Goal: Information Seeking & Learning: Find specific fact

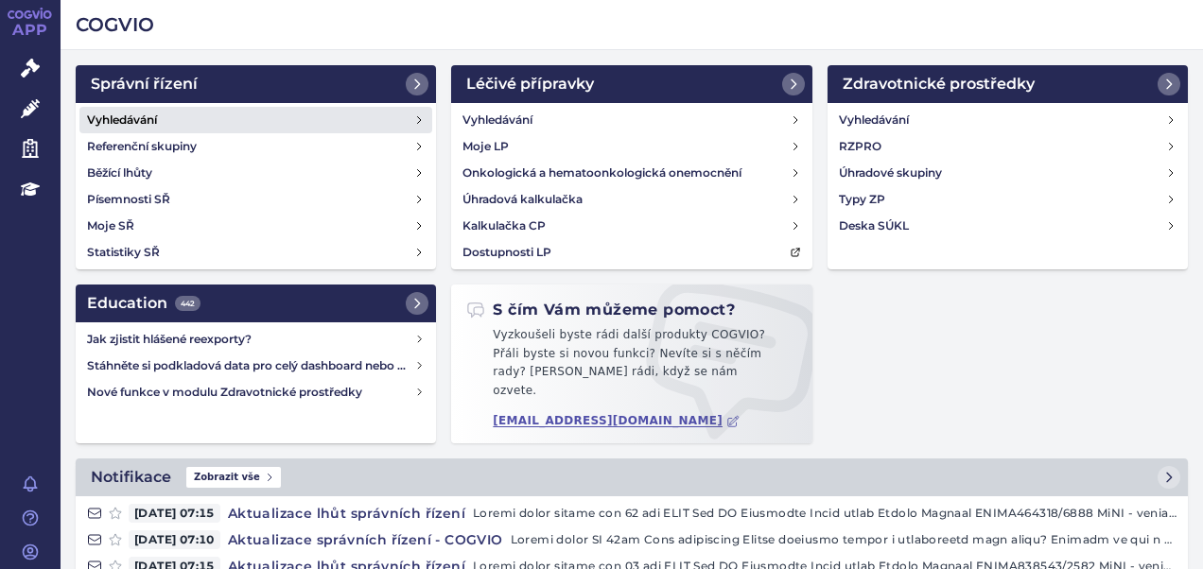
click at [176, 124] on link "Vyhledávání" at bounding box center [255, 120] width 353 height 26
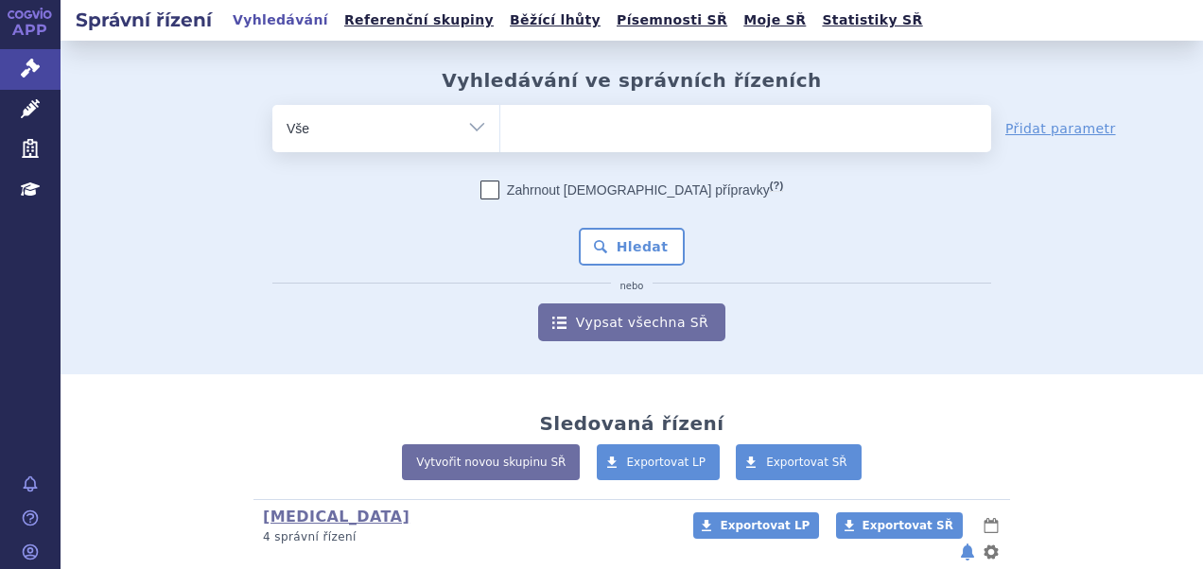
click at [539, 125] on ul at bounding box center [745, 125] width 491 height 40
click at [500, 125] on select at bounding box center [499, 127] width 1 height 47
paste input "SUKLS314655/2024"
type input "SUKLS314655/2024"
select select "SUKLS314655/2024"
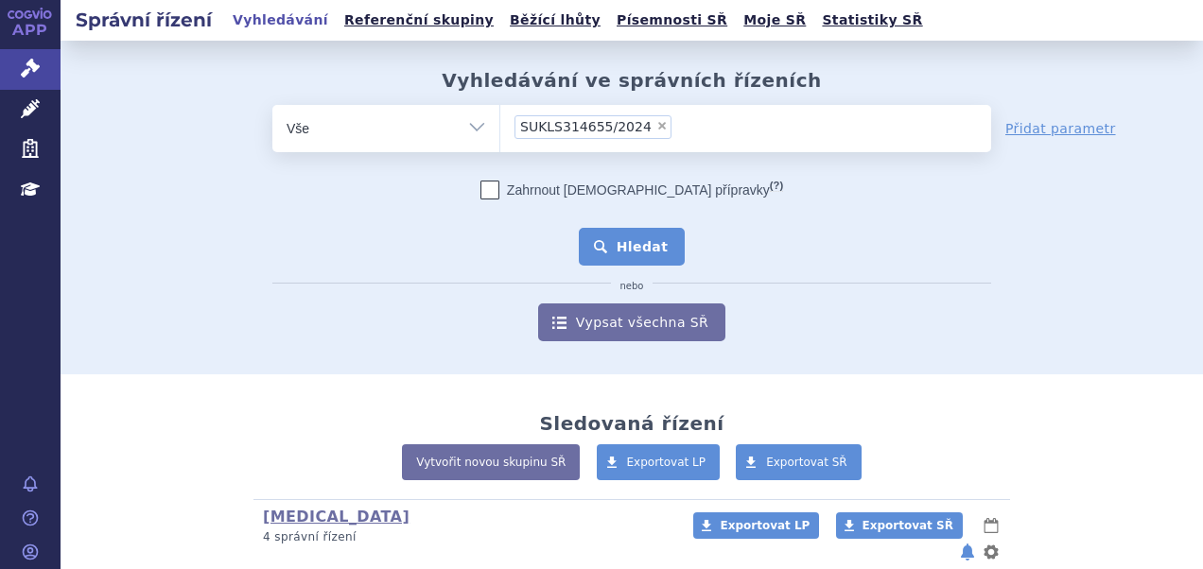
click at [640, 248] on button "Hledat" at bounding box center [632, 247] width 107 height 38
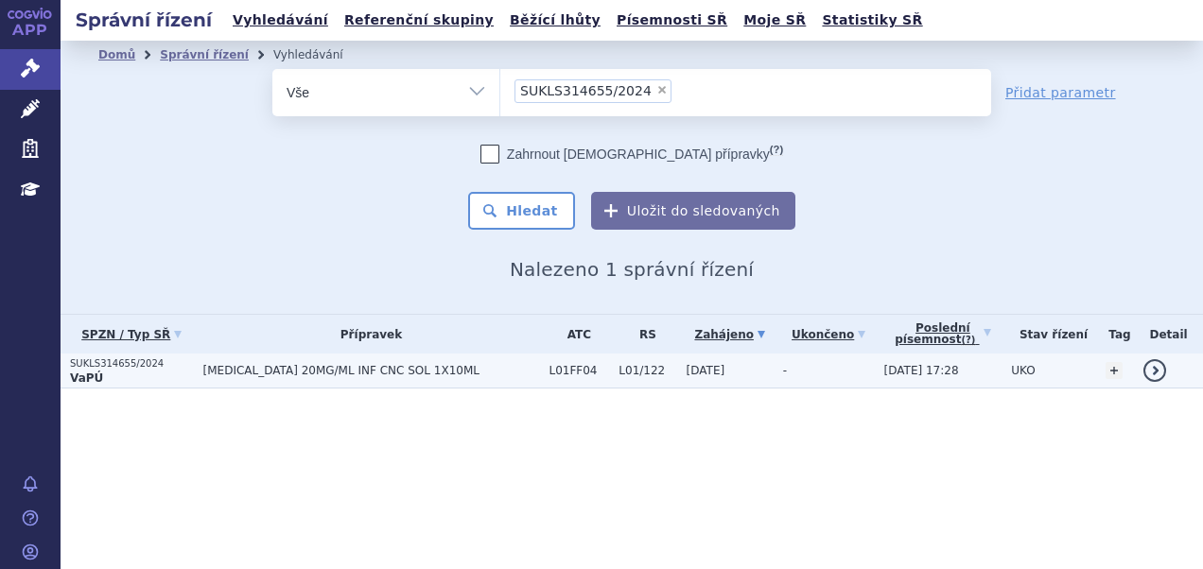
click at [299, 373] on span "BAVENCIO 20MG/ML INF CNC SOL 1X10ML" at bounding box center [371, 370] width 337 height 13
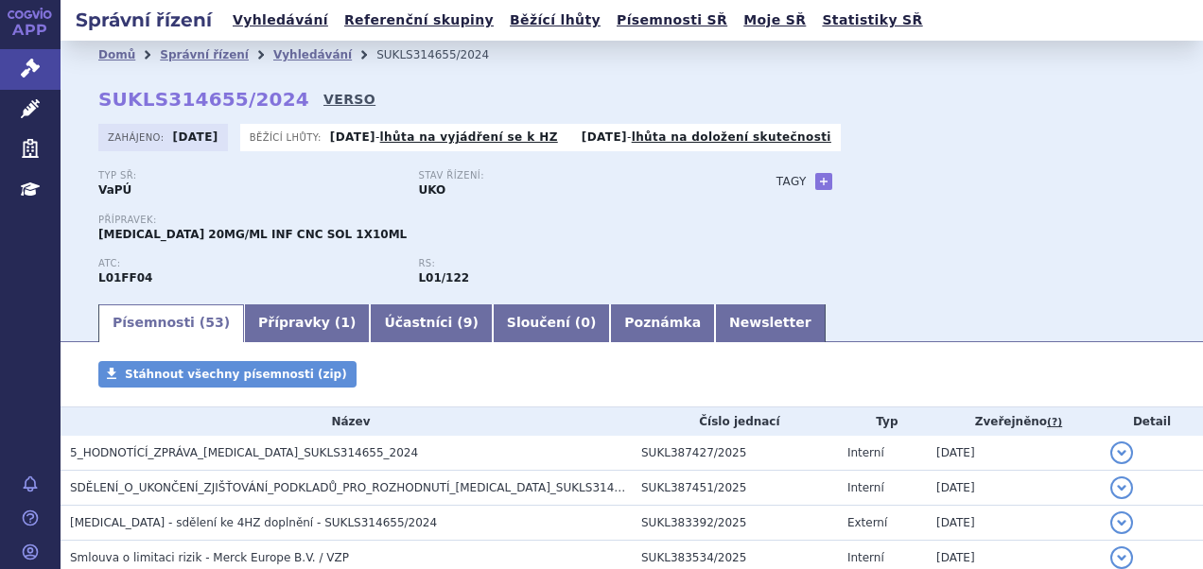
click at [323, 103] on link "VERSO" at bounding box center [349, 99] width 52 height 19
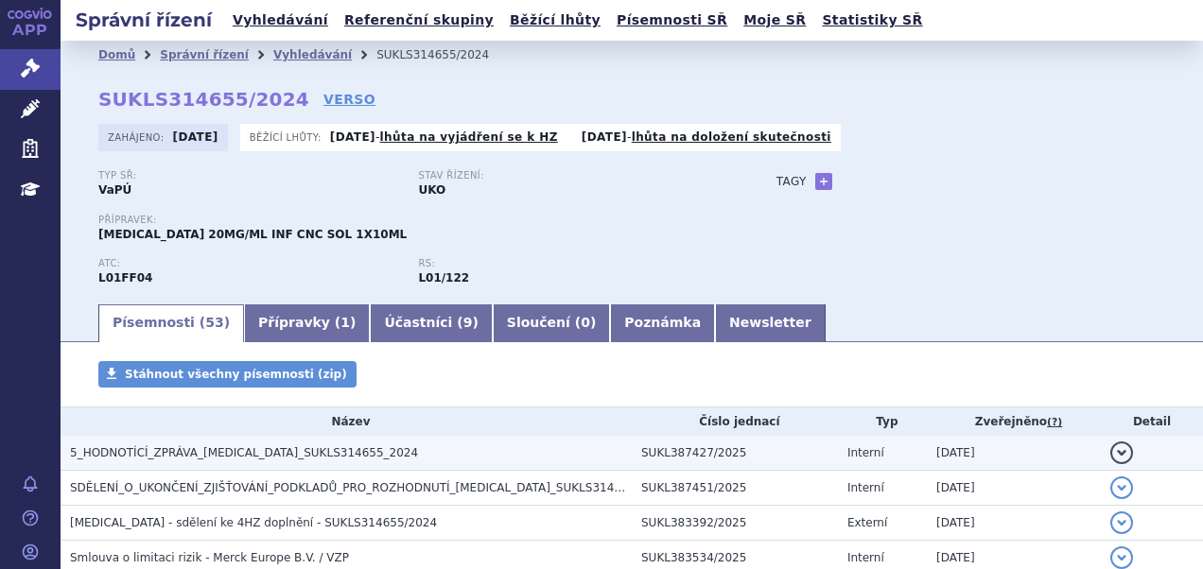
click at [244, 448] on span "5_HODNOTÍCÍ_ZPRÁVA_BAVENCIO_SUKLS314655_2024" at bounding box center [244, 452] width 348 height 13
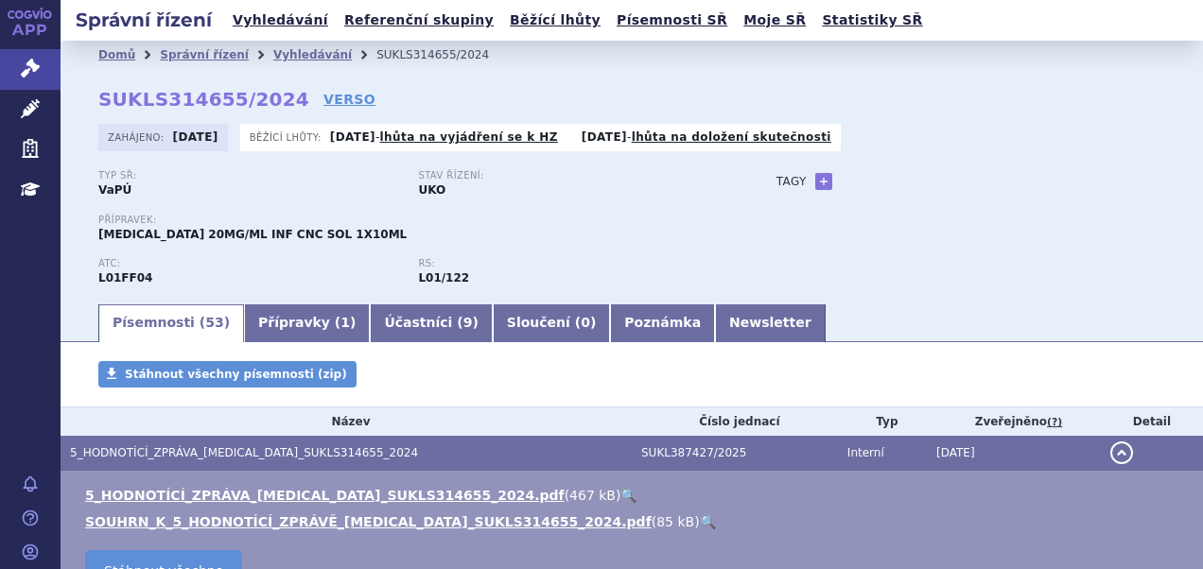
click at [620, 500] on link "🔍" at bounding box center [628, 495] width 16 height 15
click at [258, 28] on link "Vyhledávání" at bounding box center [280, 21] width 107 height 26
drag, startPoint x: 98, startPoint y: 97, endPoint x: 271, endPoint y: 95, distance: 173.0
click at [271, 95] on strong "SUKLS314655/2024" at bounding box center [203, 99] width 211 height 23
copy strong "SUKLS314655/2024"
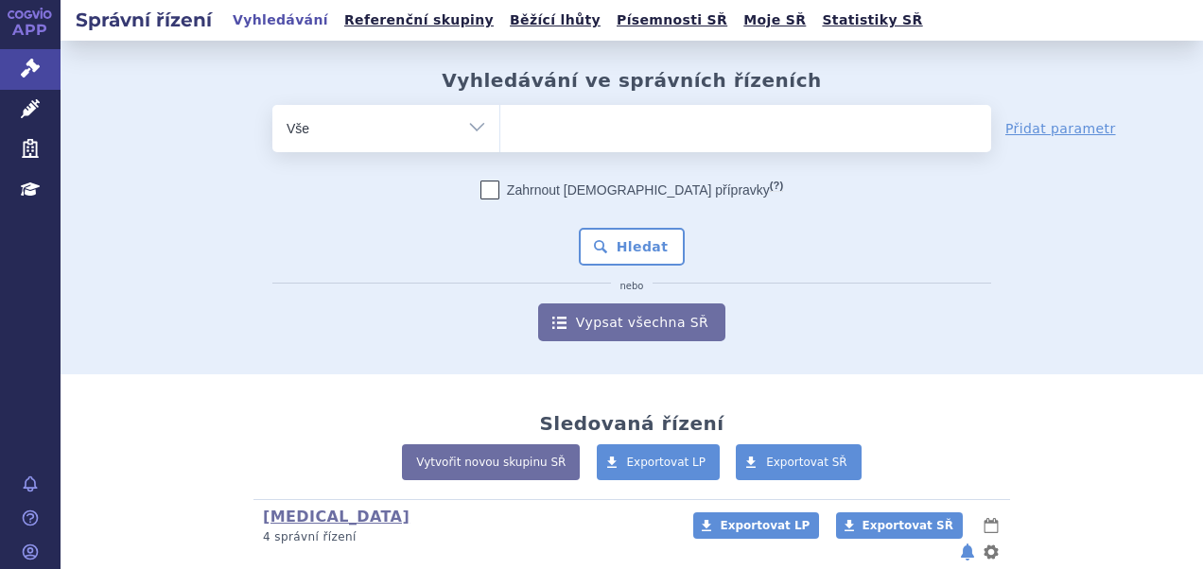
type input "SUKLS314655/2024"
select select "SUKLS314655/2024"
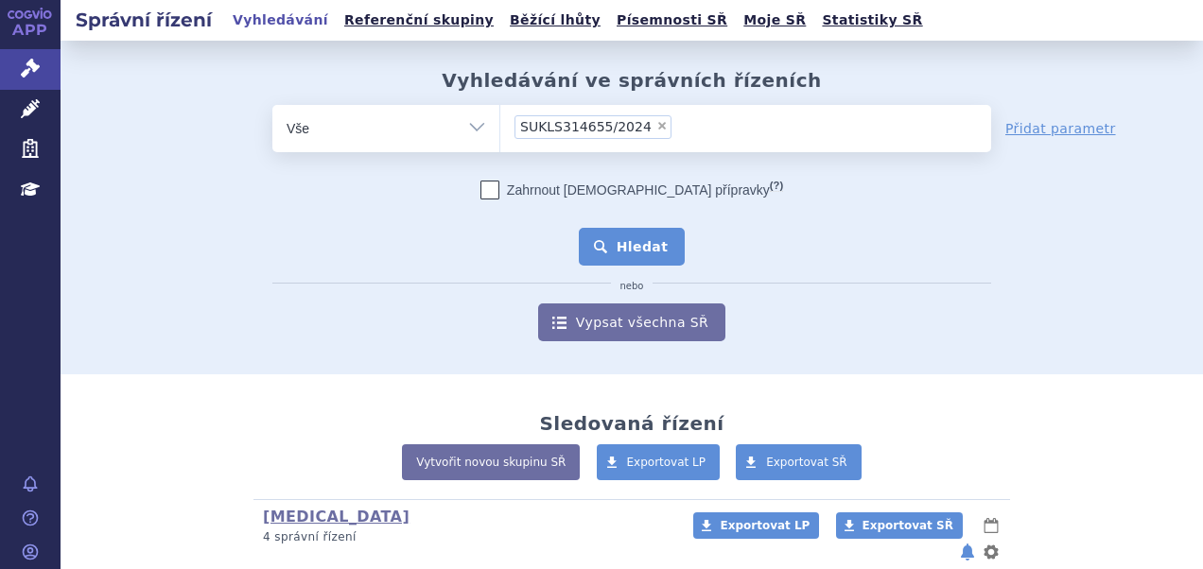
click at [644, 253] on button "Hledat" at bounding box center [632, 247] width 107 height 38
